Goal: Task Accomplishment & Management: Use online tool/utility

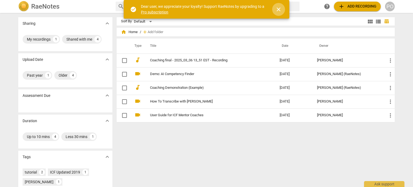
click at [276, 8] on span "close" at bounding box center [278, 9] width 6 height 6
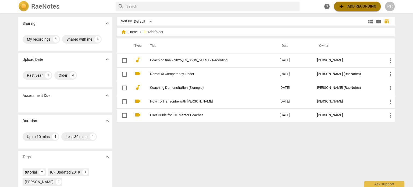
click at [354, 6] on span "add Add recording" at bounding box center [357, 6] width 38 height 6
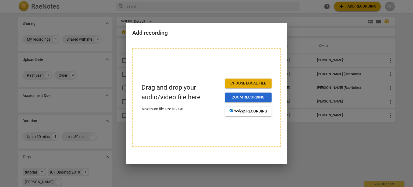
click at [254, 100] on span "Zoom recording" at bounding box center [248, 97] width 38 height 5
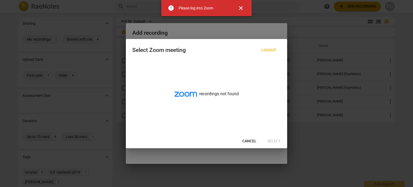
click at [241, 9] on span "close" at bounding box center [241, 8] width 6 height 6
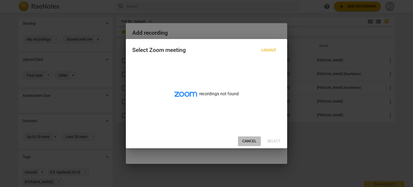
click at [252, 140] on span "Cancel" at bounding box center [249, 141] width 14 height 5
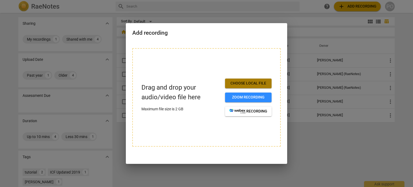
click at [252, 79] on button "Choose local file" at bounding box center [248, 84] width 47 height 10
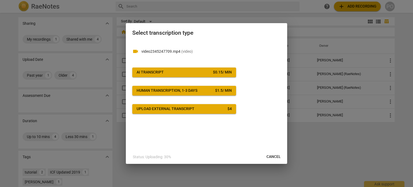
click at [174, 110] on div "Upload external transcript" at bounding box center [166, 108] width 58 height 5
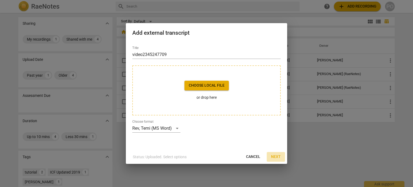
click at [278, 155] on span "Next" at bounding box center [276, 156] width 10 height 5
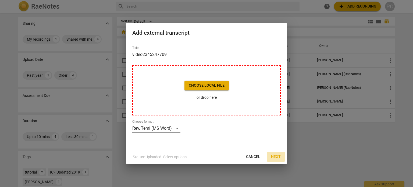
click at [278, 155] on span "Next" at bounding box center [276, 156] width 10 height 5
click at [256, 154] on span "Cancel" at bounding box center [253, 156] width 14 height 5
click at [202, 87] on span "Choose local file" at bounding box center [207, 85] width 36 height 5
drag, startPoint x: 133, startPoint y: 54, endPoint x: 170, endPoint y: 52, distance: 36.9
click at [170, 52] on input "video2345247709" at bounding box center [206, 54] width 149 height 9
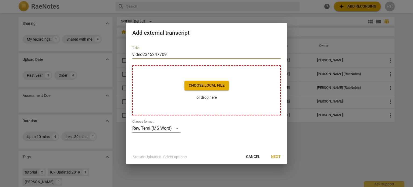
click at [170, 52] on input "video2345247709" at bounding box center [206, 54] width 149 height 9
click at [199, 97] on p "or drop here" at bounding box center [207, 98] width 44 height 6
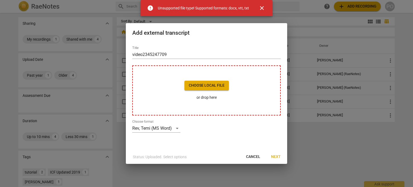
click at [262, 10] on span "close" at bounding box center [262, 8] width 6 height 6
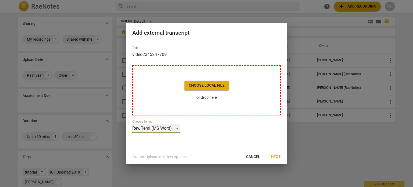
click at [176, 127] on div "Rev, Temi (MS Word)" at bounding box center [156, 128] width 48 height 9
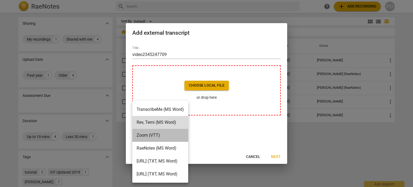
click at [163, 133] on li "Zoom (VTT)" at bounding box center [160, 135] width 56 height 13
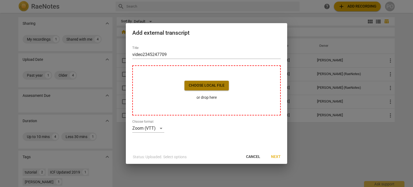
click at [197, 83] on span "Choose local file" at bounding box center [207, 85] width 36 height 5
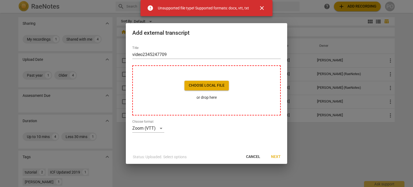
click at [263, 7] on span "close" at bounding box center [262, 8] width 6 height 6
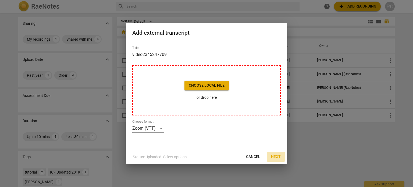
click at [274, 157] on span "Next" at bounding box center [276, 156] width 10 height 5
click at [246, 157] on button "Cancel" at bounding box center [253, 157] width 23 height 10
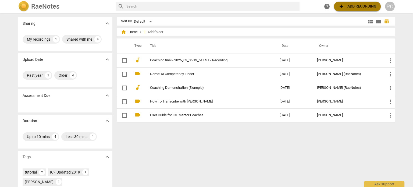
click at [355, 6] on span "add Add recording" at bounding box center [357, 6] width 38 height 6
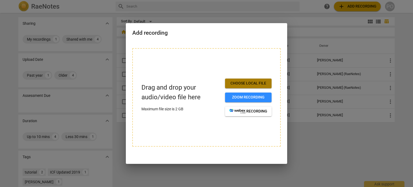
click at [248, 85] on span "Choose local file" at bounding box center [248, 83] width 38 height 5
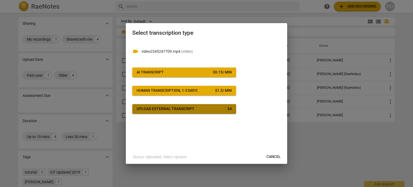
click at [164, 110] on div "Upload external transcript" at bounding box center [166, 108] width 58 height 5
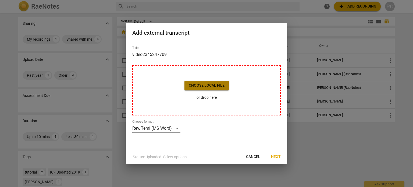
click at [196, 89] on button "Choose local file" at bounding box center [207, 86] width 44 height 10
click at [253, 157] on span "Cancel" at bounding box center [253, 156] width 14 height 5
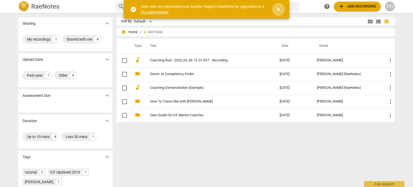
click at [275, 6] on span "close" at bounding box center [278, 9] width 13 height 6
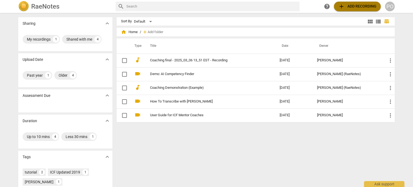
click at [359, 9] on span "add Add recording" at bounding box center [357, 6] width 38 height 6
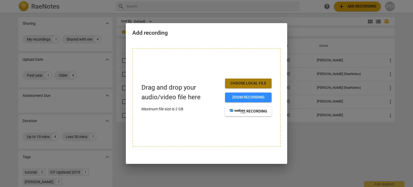
click at [243, 85] on span "Choose local file" at bounding box center [248, 83] width 38 height 5
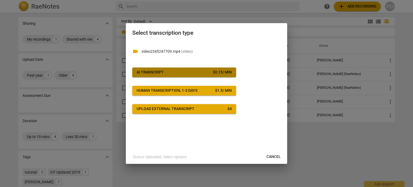
click at [167, 71] on span "AI Transcript $ 0.15 / min" at bounding box center [184, 72] width 95 height 5
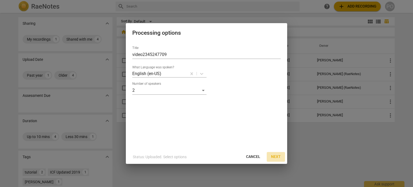
click at [278, 158] on span "Next" at bounding box center [276, 156] width 10 height 5
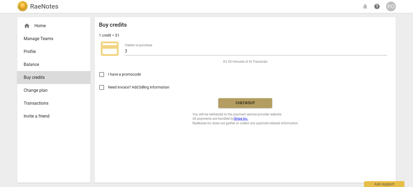
click at [264, 103] on span "Checkout" at bounding box center [245, 102] width 45 height 5
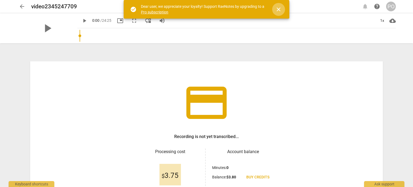
click at [277, 6] on span "close" at bounding box center [278, 9] width 6 height 6
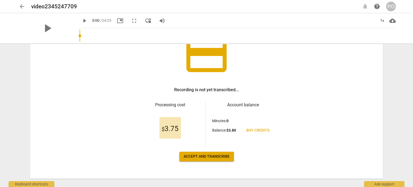
scroll to position [47, 0]
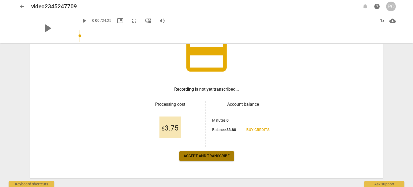
click at [206, 159] on button "Accept and transcribe" at bounding box center [206, 156] width 55 height 10
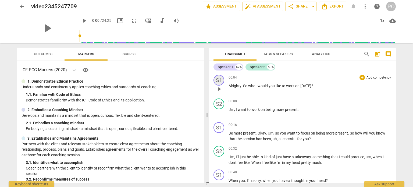
click at [217, 77] on div "S1" at bounding box center [219, 80] width 11 height 11
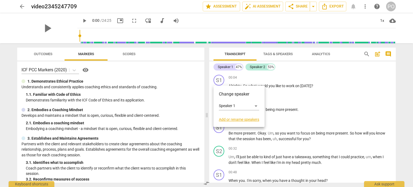
click at [234, 119] on link "Add or rename speakers" at bounding box center [239, 119] width 40 height 4
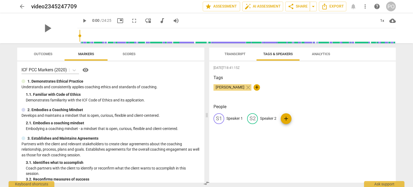
click at [229, 87] on span "[PERSON_NAME]" at bounding box center [230, 87] width 33 height 4
click at [254, 88] on span "+" at bounding box center [257, 87] width 6 height 6
type input "Monique"
click at [218, 119] on span "edit" at bounding box center [219, 118] width 6 height 6
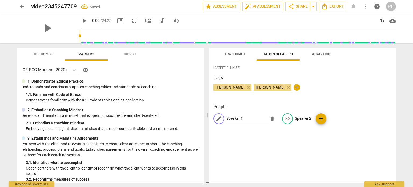
click at [227, 88] on span "[PERSON_NAME]" at bounding box center [230, 87] width 33 height 4
click at [223, 117] on div "edit" at bounding box center [219, 118] width 11 height 11
type input "Paula"
click at [286, 119] on span "edit" at bounding box center [287, 118] width 6 height 6
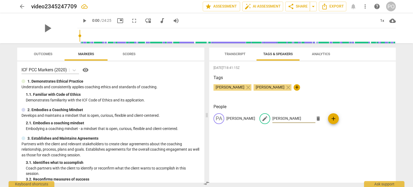
type input "Monique"
click at [329, 141] on div "2025-09-19T18:41:15Z Tags Paula Ortiz close Monique close + People PA Paula edi…" at bounding box center [302, 121] width 187 height 121
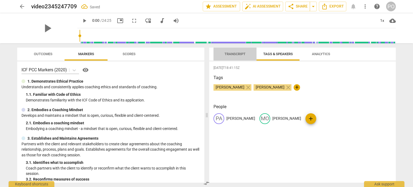
click at [237, 51] on span "Transcript" at bounding box center [235, 54] width 34 height 7
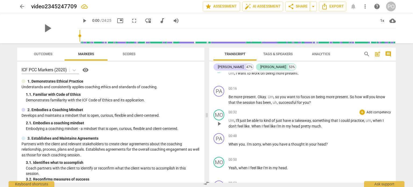
scroll to position [0, 0]
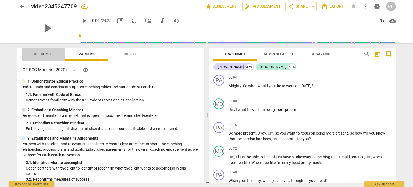
click at [36, 56] on span "Outcomes" at bounding box center [43, 54] width 19 height 4
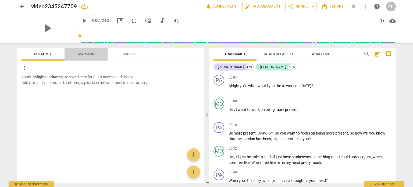
click at [84, 51] on span "Markers" at bounding box center [86, 54] width 29 height 7
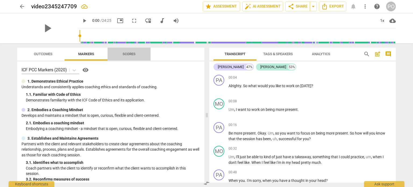
click at [133, 54] on span "Scores" at bounding box center [129, 54] width 13 height 4
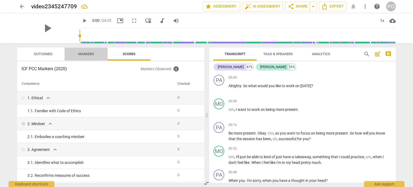
click at [85, 54] on span "Markers" at bounding box center [86, 54] width 16 height 4
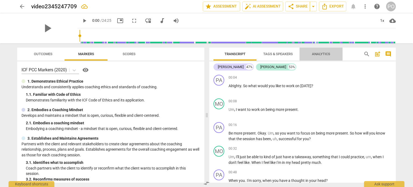
click at [323, 55] on span "Analytics" at bounding box center [321, 54] width 18 height 4
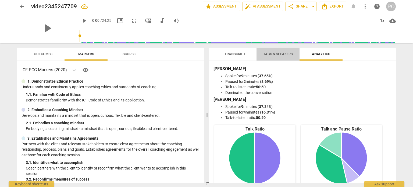
click at [281, 51] on span "Tags & Speakers" at bounding box center [278, 54] width 43 height 7
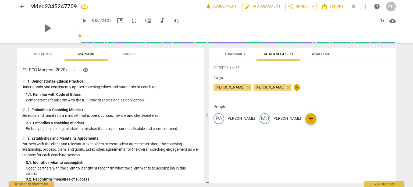
click at [241, 53] on span "Transcript" at bounding box center [235, 54] width 21 height 4
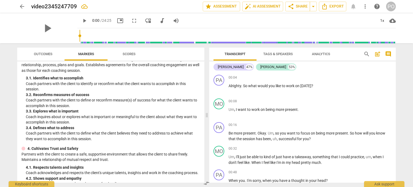
scroll to position [84, 0]
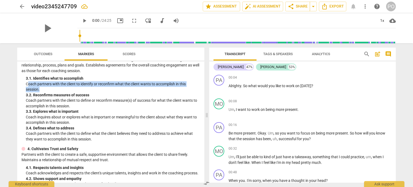
drag, startPoint x: 27, startPoint y: 83, endPoint x: 41, endPoint y: 91, distance: 15.9
click at [41, 91] on p "Coach partners with the client to identify or reconfirm what the client wants t…" at bounding box center [113, 86] width 174 height 11
click at [48, 90] on p "Coach partners with the client to identify or reconfirm what the client wants t…" at bounding box center [113, 86] width 174 height 11
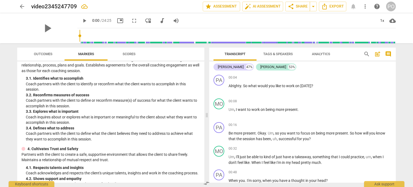
click at [48, 90] on p "Coach partners with the client to identify or reconfirm what the client wants t…" at bounding box center [113, 86] width 174 height 11
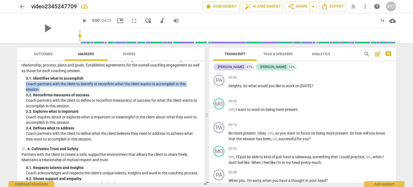
drag, startPoint x: 26, startPoint y: 82, endPoint x: 43, endPoint y: 89, distance: 18.6
click at [43, 89] on p "Coach partners with the client to identify or reconfirm what the client wants t…" at bounding box center [113, 86] width 174 height 11
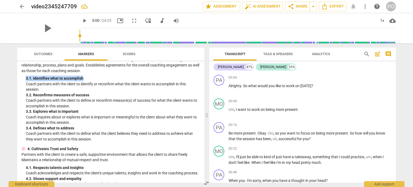
drag, startPoint x: 26, startPoint y: 78, endPoint x: 86, endPoint y: 79, distance: 60.5
click at [86, 79] on div "3. 1. Identifies what to accomplish" at bounding box center [113, 79] width 174 height 6
click at [95, 93] on div "3. 2. Reconfirms measures of success" at bounding box center [113, 95] width 174 height 6
click at [264, 6] on span "auto_fix_high AI Assessment" at bounding box center [263, 6] width 36 height 6
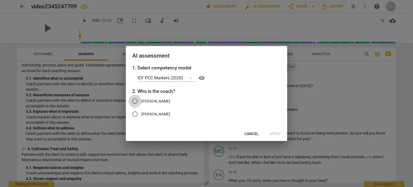
click at [134, 100] on input "Paula" at bounding box center [135, 101] width 13 height 13
radio input "true"
click at [275, 134] on span "Apply" at bounding box center [275, 133] width 11 height 5
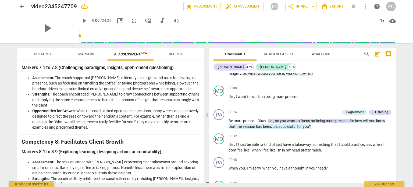
scroll to position [0, 0]
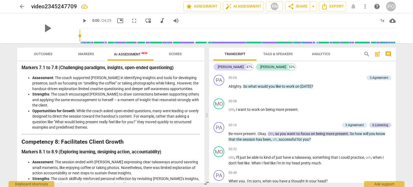
click at [108, 122] on li "Opportunities for Growth : While the coach asked open-ended questions, many wer…" at bounding box center [116, 119] width 168 height 22
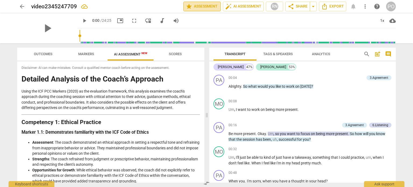
click at [205, 6] on span "star Assessment" at bounding box center [202, 6] width 33 height 6
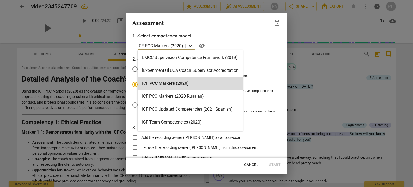
click at [191, 45] on icon at bounding box center [190, 45] width 5 height 5
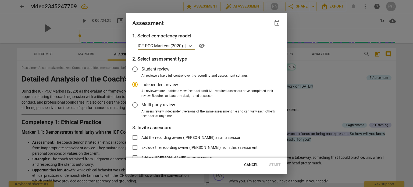
click at [166, 44] on p "ICF PCC Markers (2020)" at bounding box center [160, 46] width 45 height 6
radio input "false"
click at [136, 69] on input "Student review" at bounding box center [135, 69] width 13 height 13
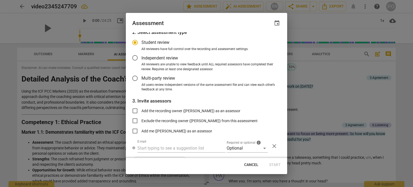
radio input "false"
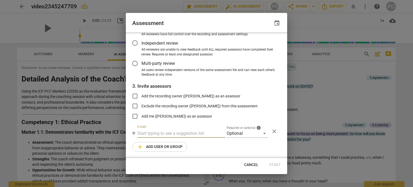
click at [167, 131] on input "text" at bounding box center [181, 133] width 88 height 9
type input "d"
click at [309, 78] on div at bounding box center [206, 93] width 413 height 187
radio input "false"
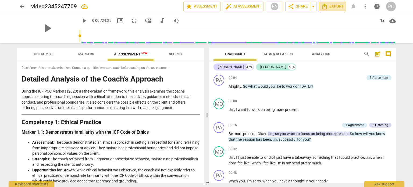
click at [326, 6] on icon "Export" at bounding box center [325, 6] width 6 height 6
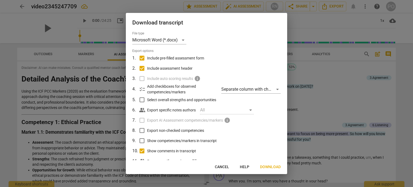
scroll to position [17, 0]
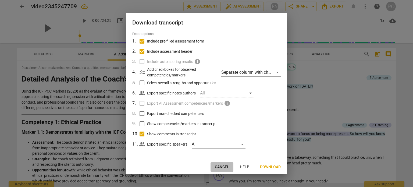
click at [222, 168] on span "Cancel" at bounding box center [222, 166] width 14 height 5
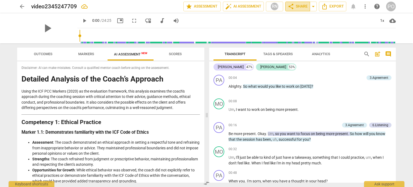
click at [298, 6] on span "share Share" at bounding box center [298, 6] width 20 height 6
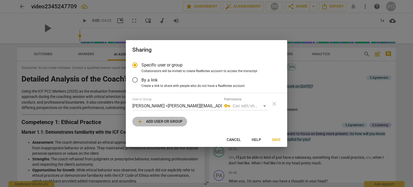
click at [170, 121] on span "add Add user or group" at bounding box center [160, 121] width 46 height 6
radio input "false"
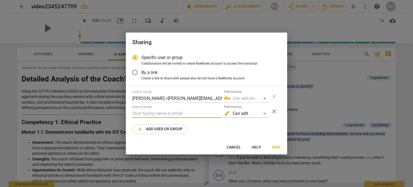
click at [139, 115] on input "text" at bounding box center [177, 113] width 90 height 9
type input "maria.benzo@life.edu"
click at [265, 114] on div "edit Can edit" at bounding box center [246, 113] width 44 height 9
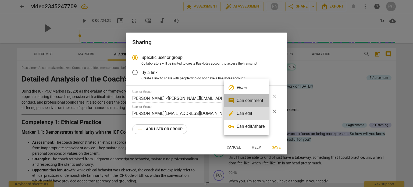
click at [252, 101] on li "comment Can comment" at bounding box center [246, 100] width 45 height 13
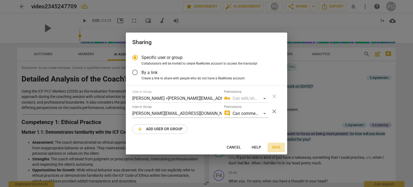
click at [276, 148] on span "Save" at bounding box center [276, 147] width 9 height 5
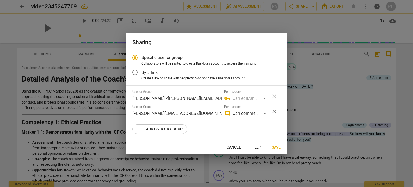
radio input "false"
type input "Maria Benzo <maria.benzo@life.edu>"
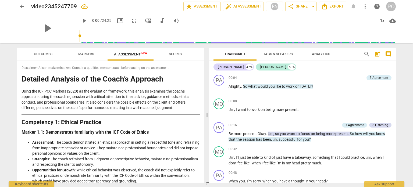
click at [285, 52] on span "Tags & Speakers" at bounding box center [278, 54] width 30 height 4
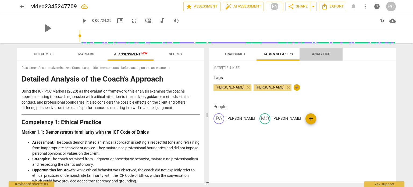
click at [318, 54] on span "Analytics" at bounding box center [321, 54] width 18 height 4
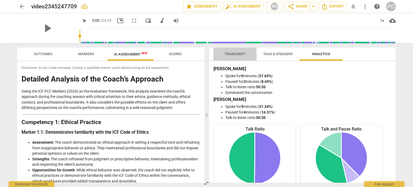
click at [237, 53] on span "Transcript" at bounding box center [235, 54] width 21 height 4
